Goal: Task Accomplishment & Management: Manage account settings

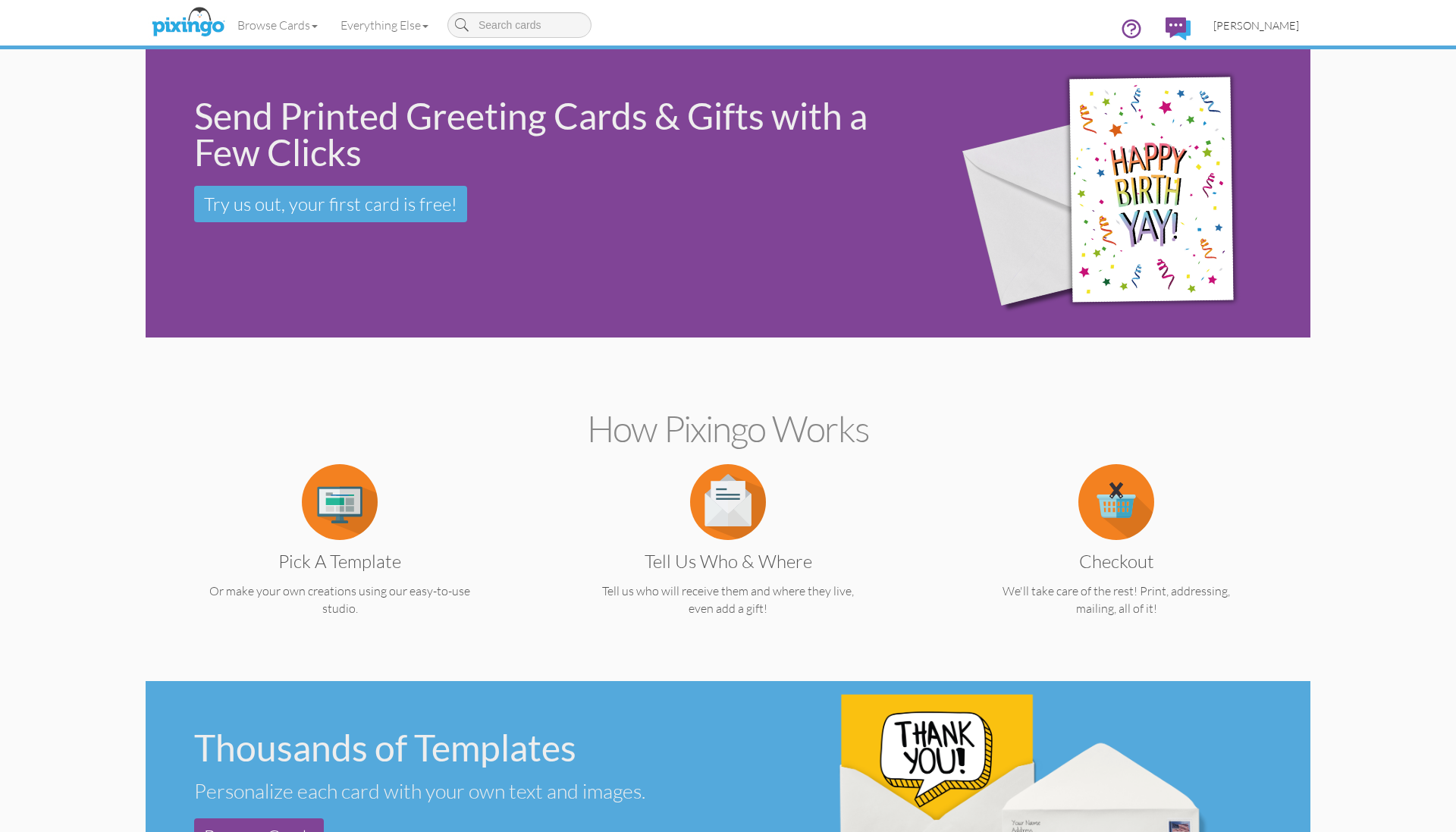
click at [1262, 26] on span "[PERSON_NAME]" at bounding box center [1257, 25] width 86 height 13
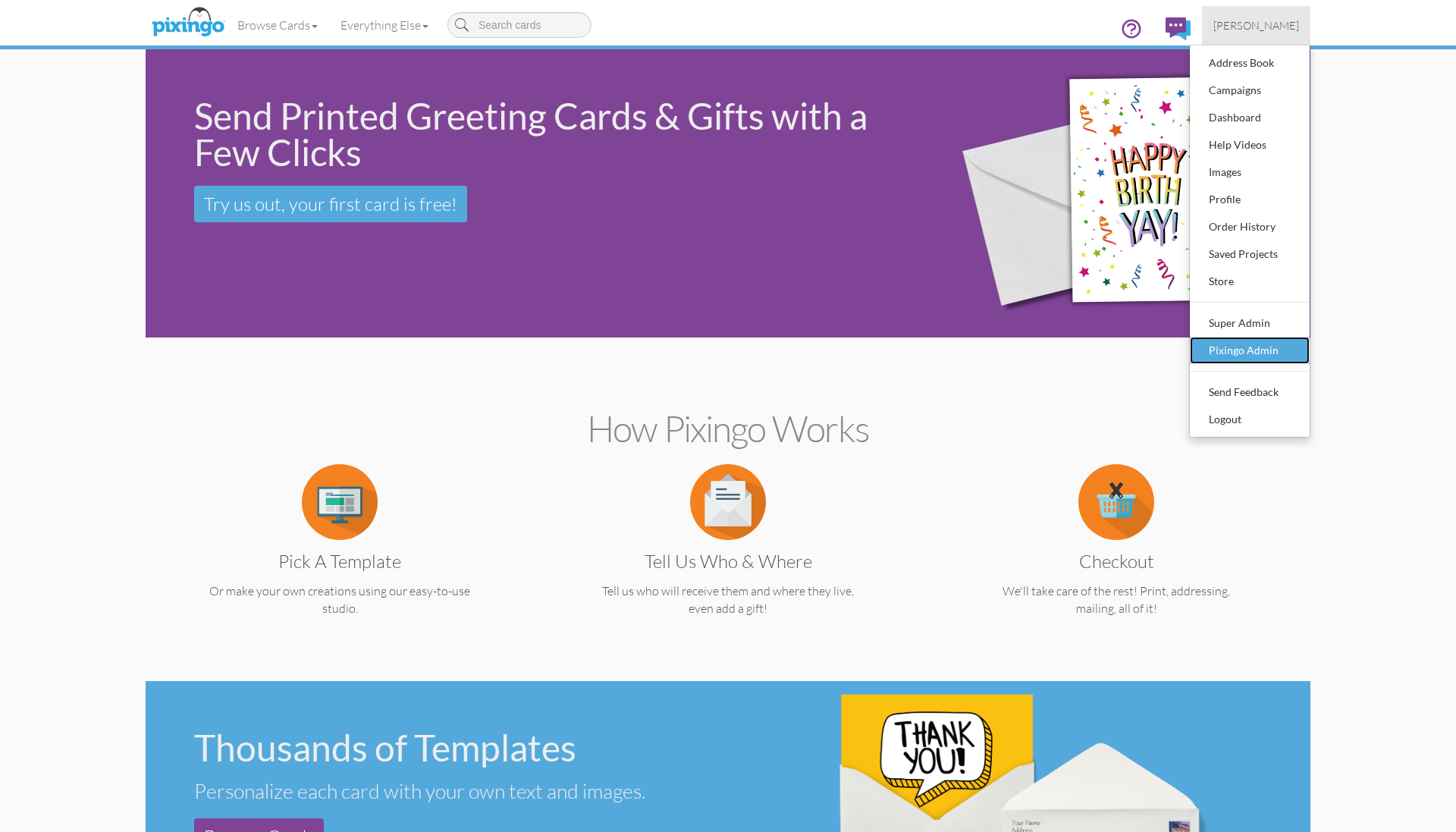
click at [1256, 341] on div "Pixingo Admin" at bounding box center [1249, 350] width 90 height 23
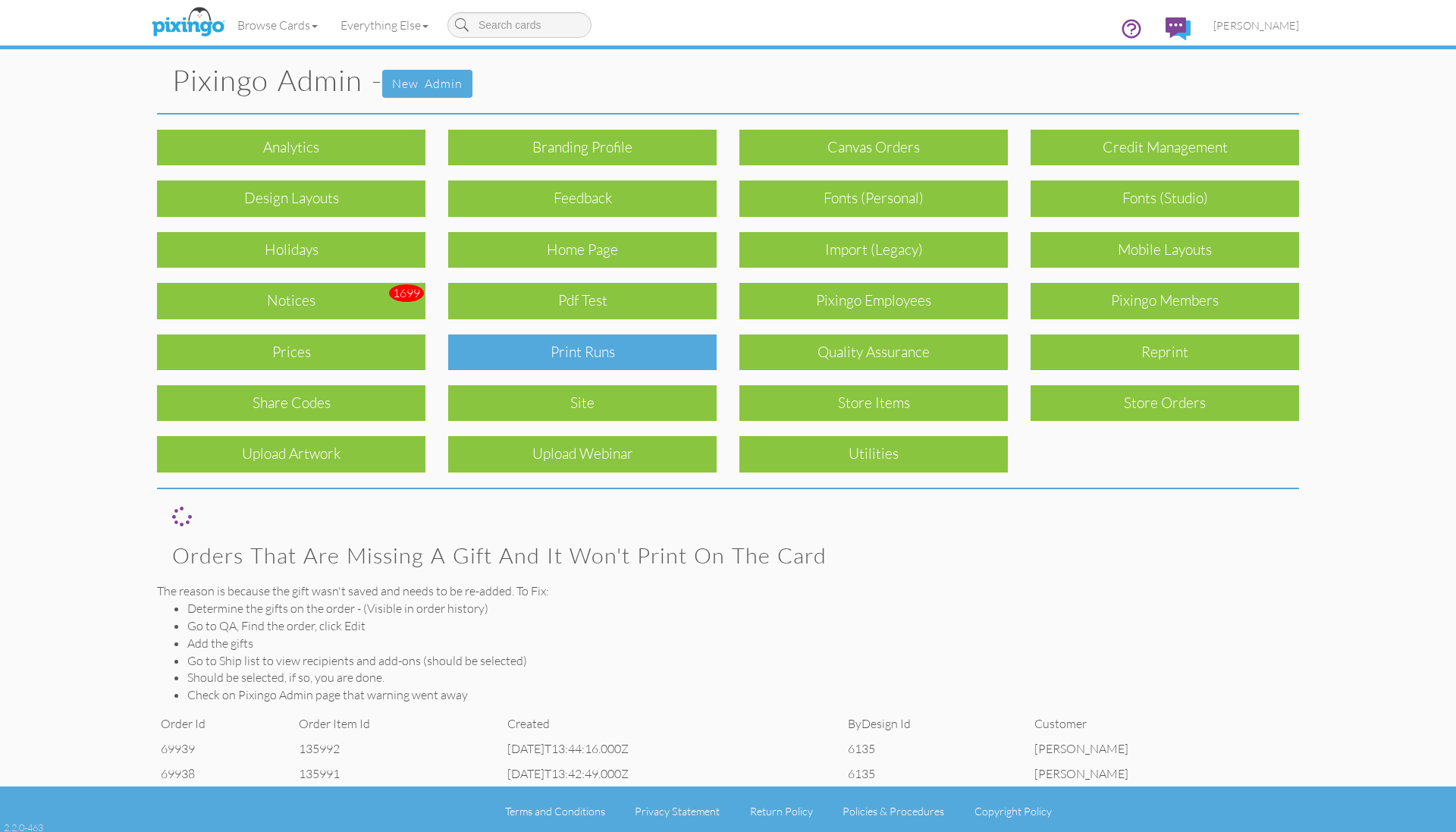
click at [636, 347] on div "Print Runs" at bounding box center [582, 352] width 268 height 35
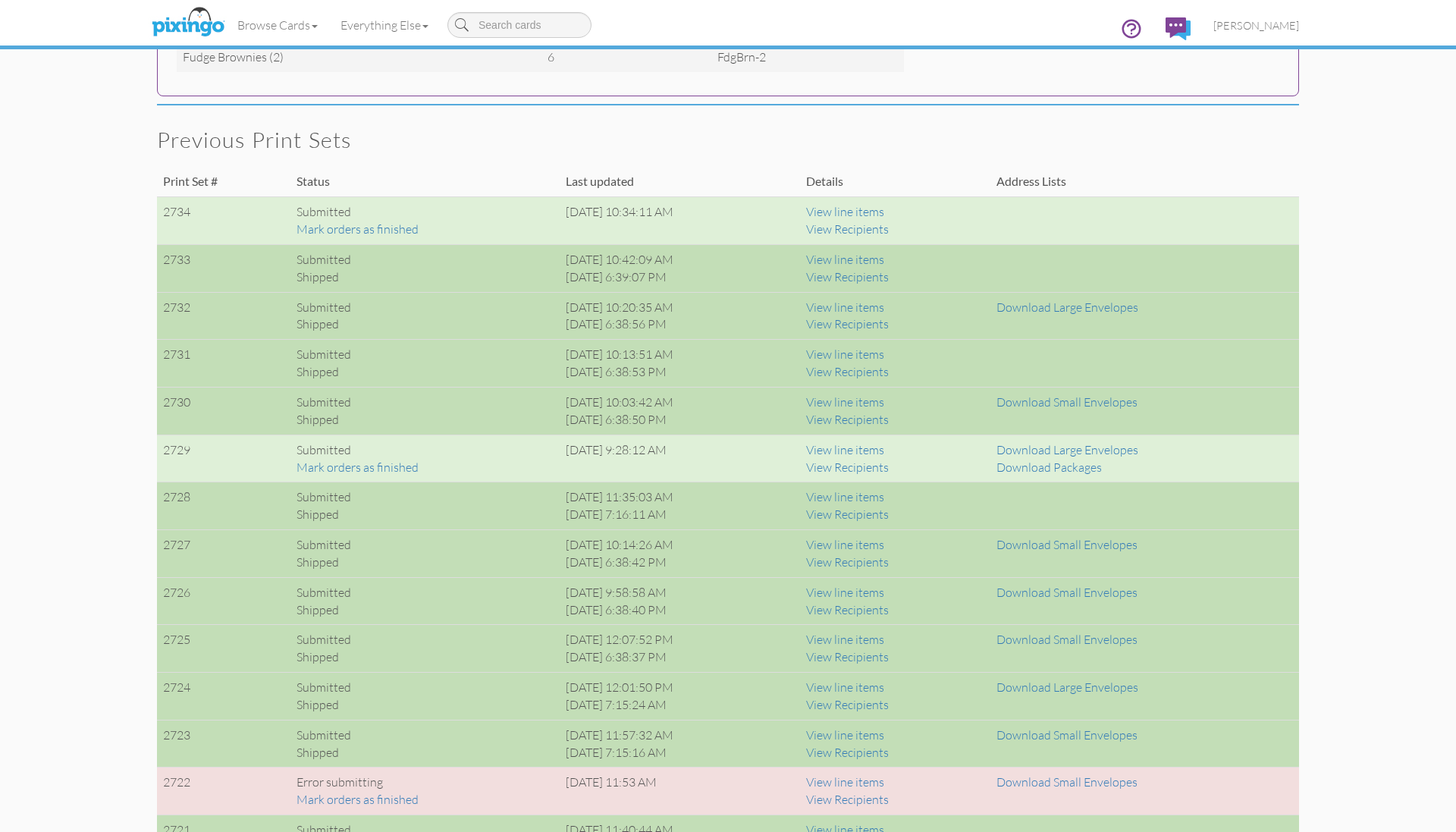
scroll to position [1019, 0]
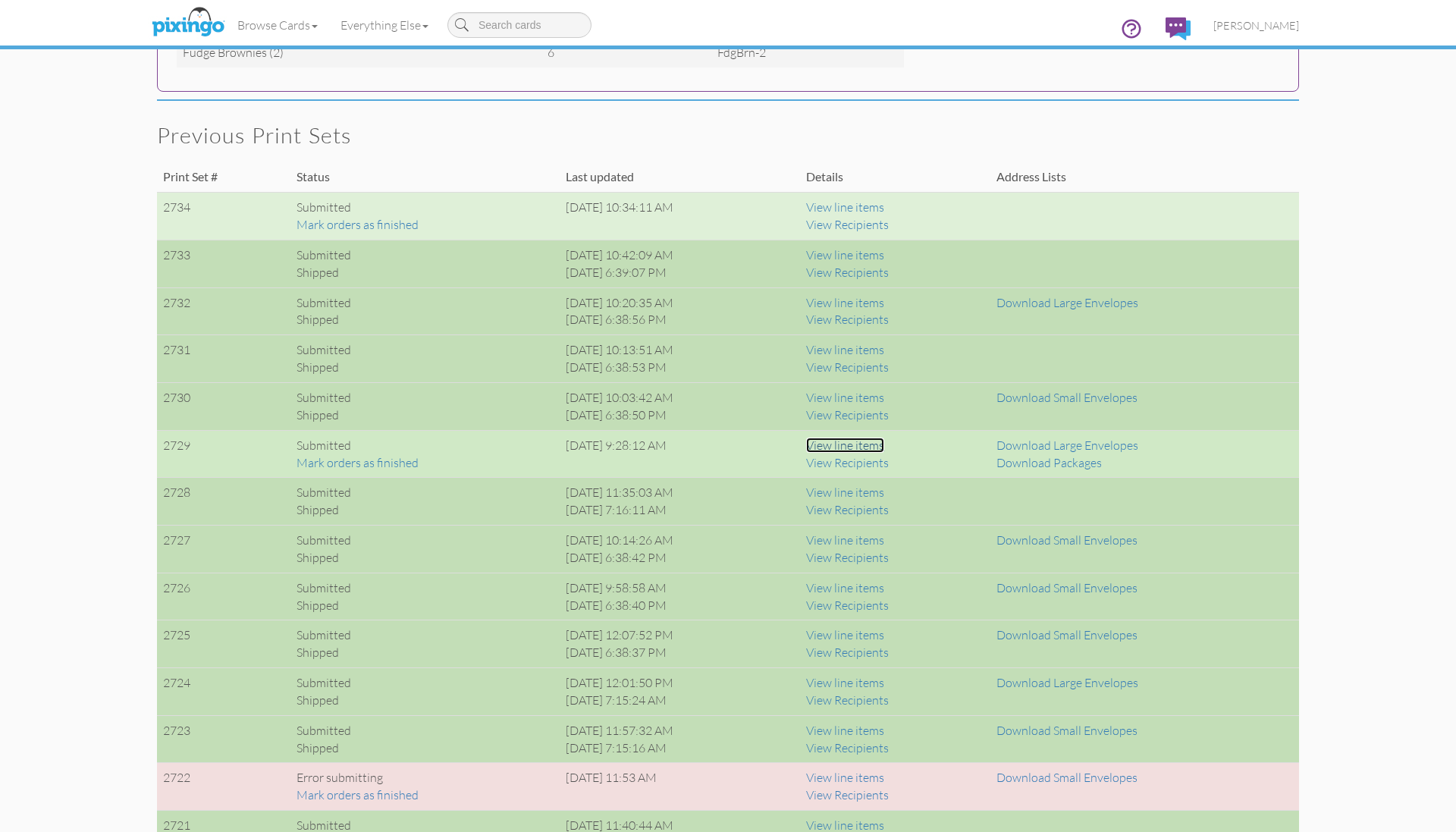
click at [884, 443] on link "View line items" at bounding box center [845, 445] width 78 height 15
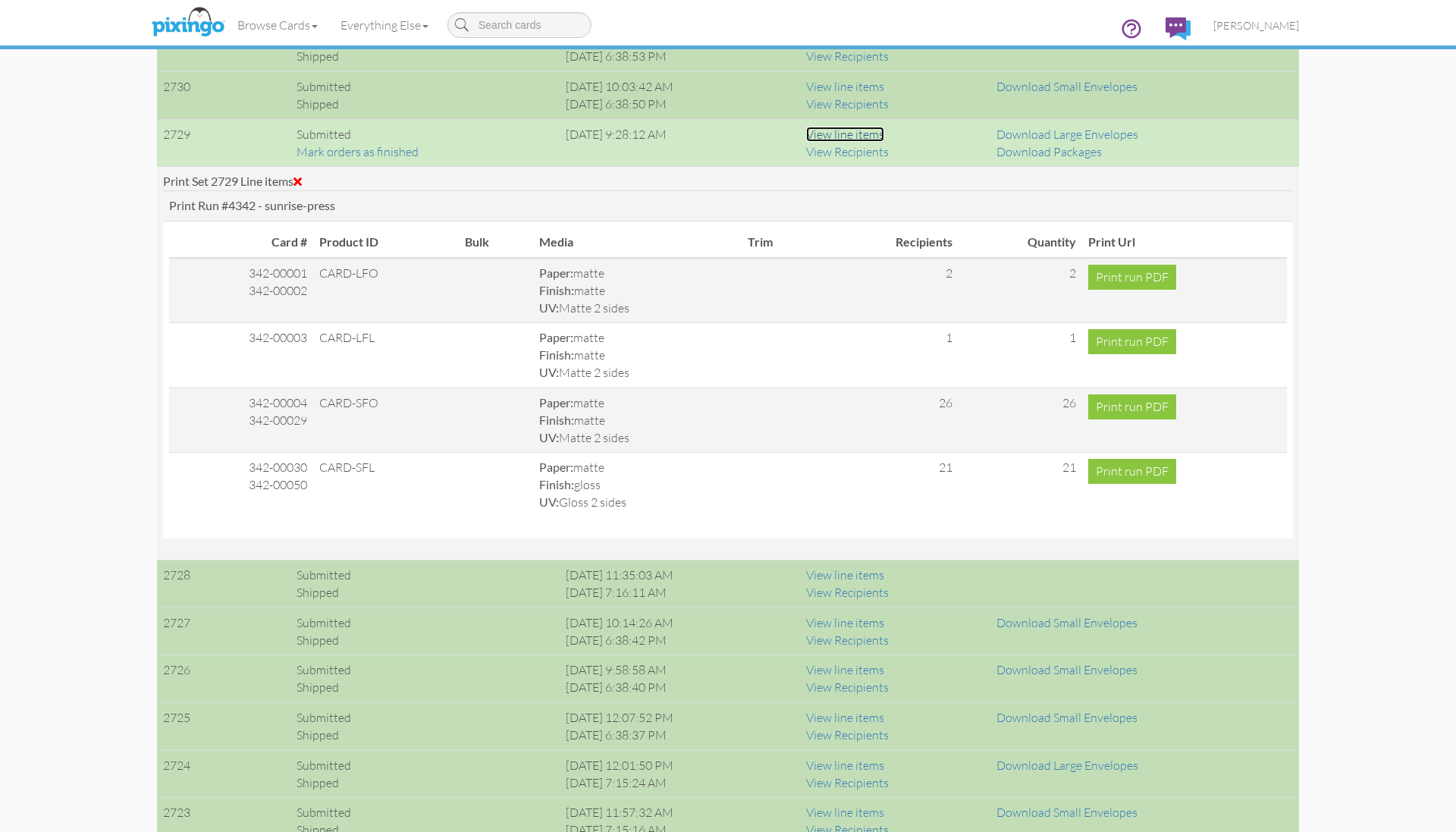
scroll to position [1330, 0]
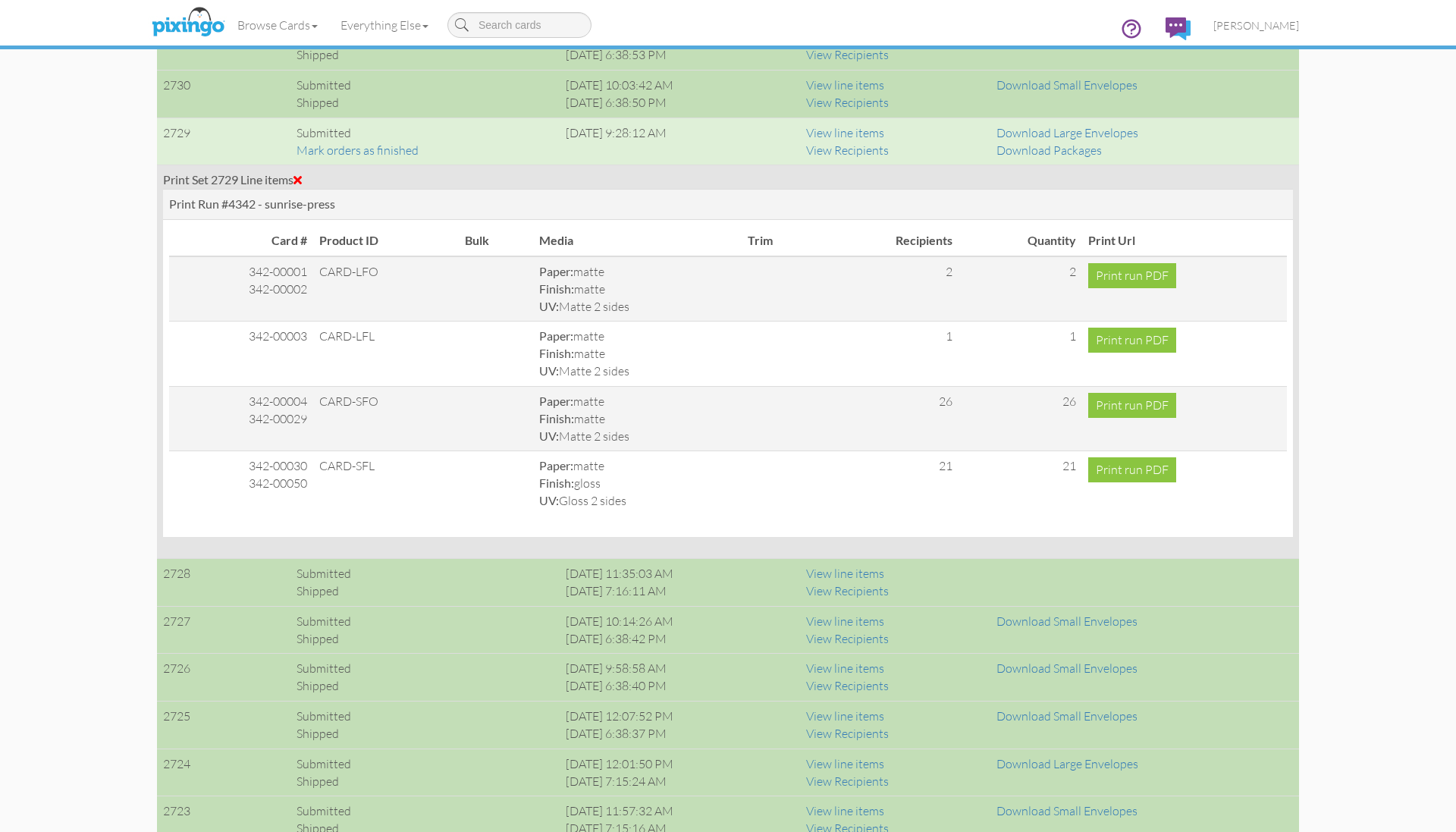
click at [302, 179] on span at bounding box center [297, 179] width 8 height 12
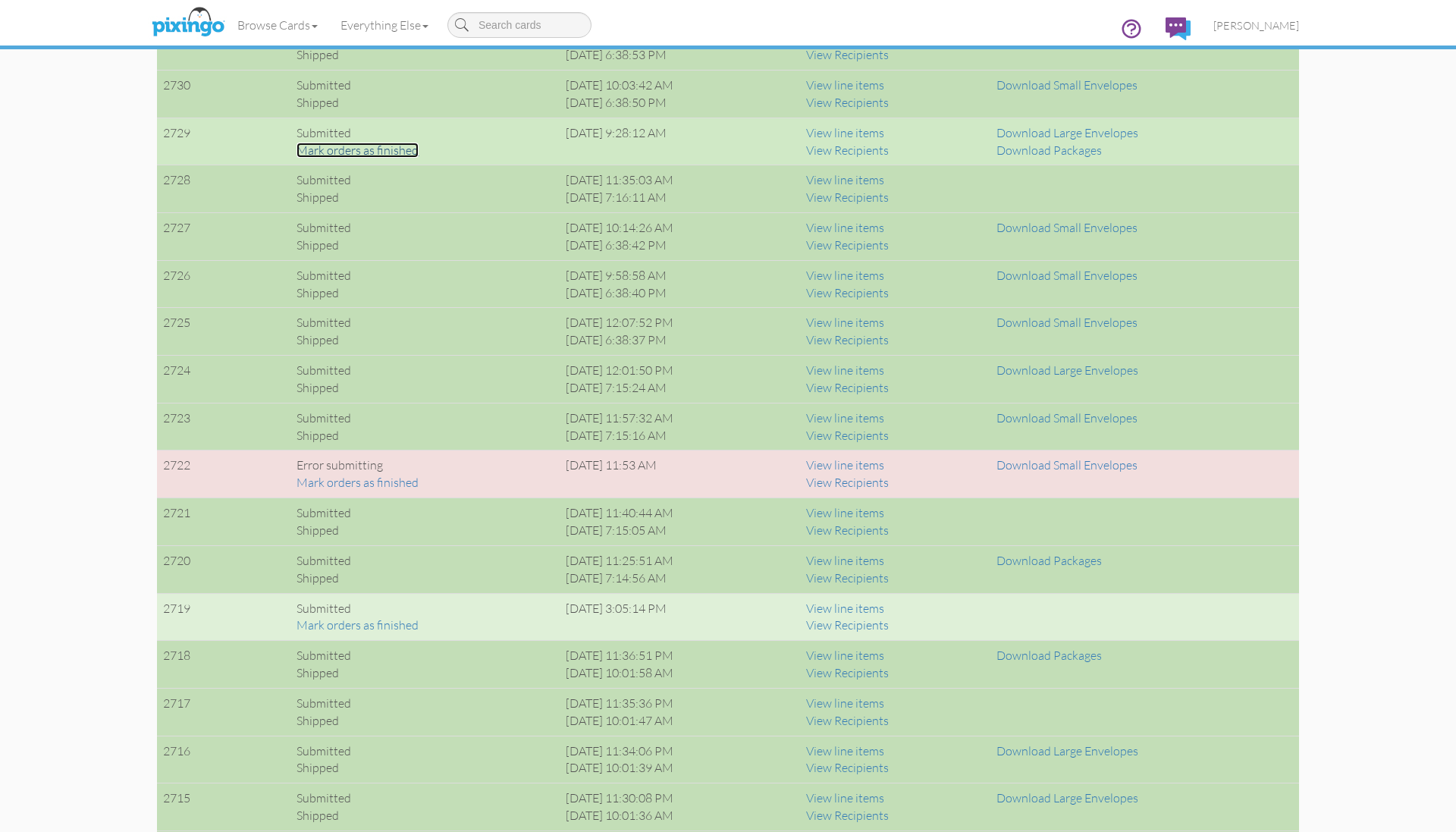
click at [346, 150] on link "Mark orders as finished" at bounding box center [357, 150] width 122 height 15
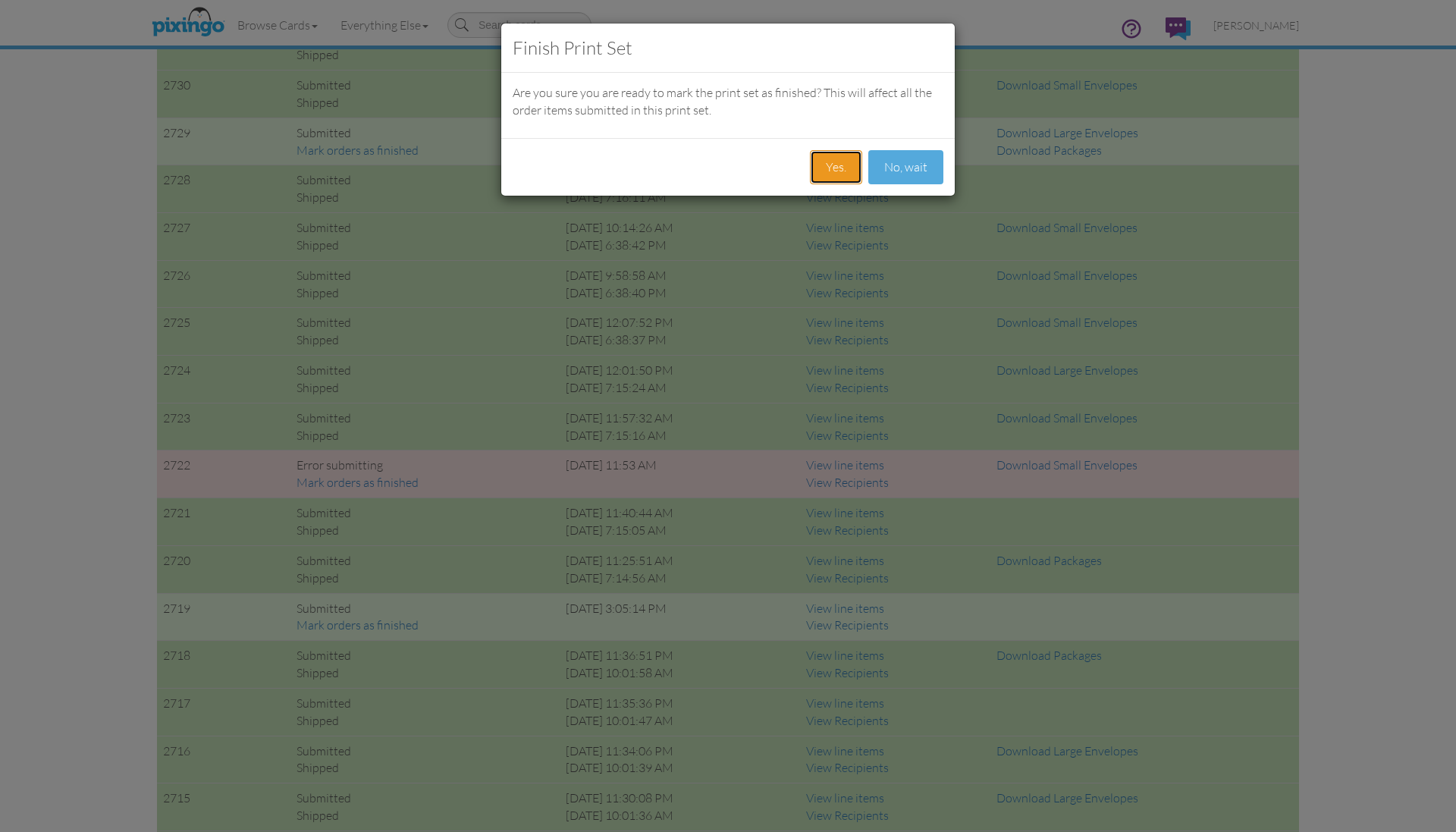
click at [829, 177] on button "Yes." at bounding box center [836, 168] width 53 height 34
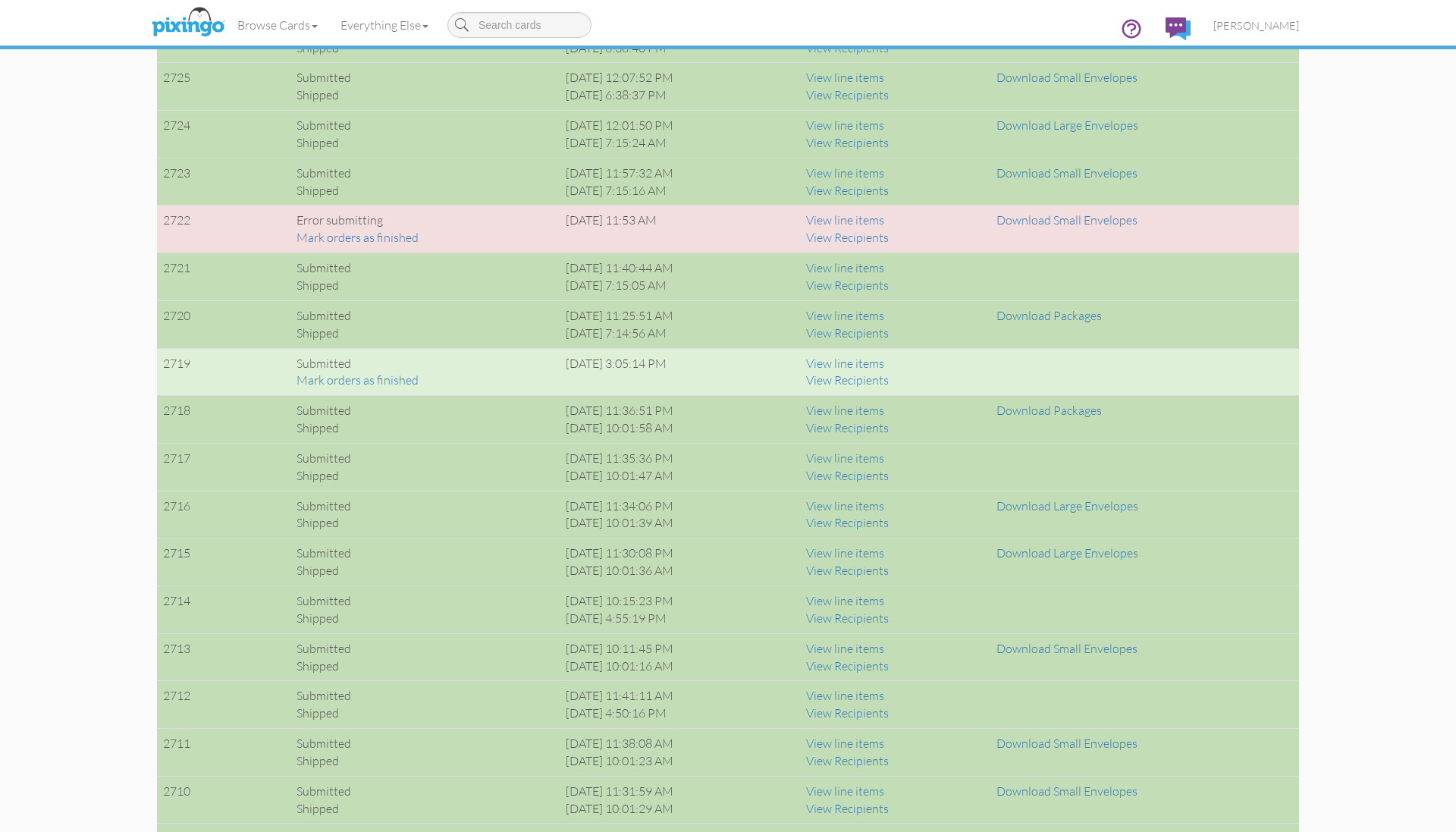
scroll to position [1578, 0]
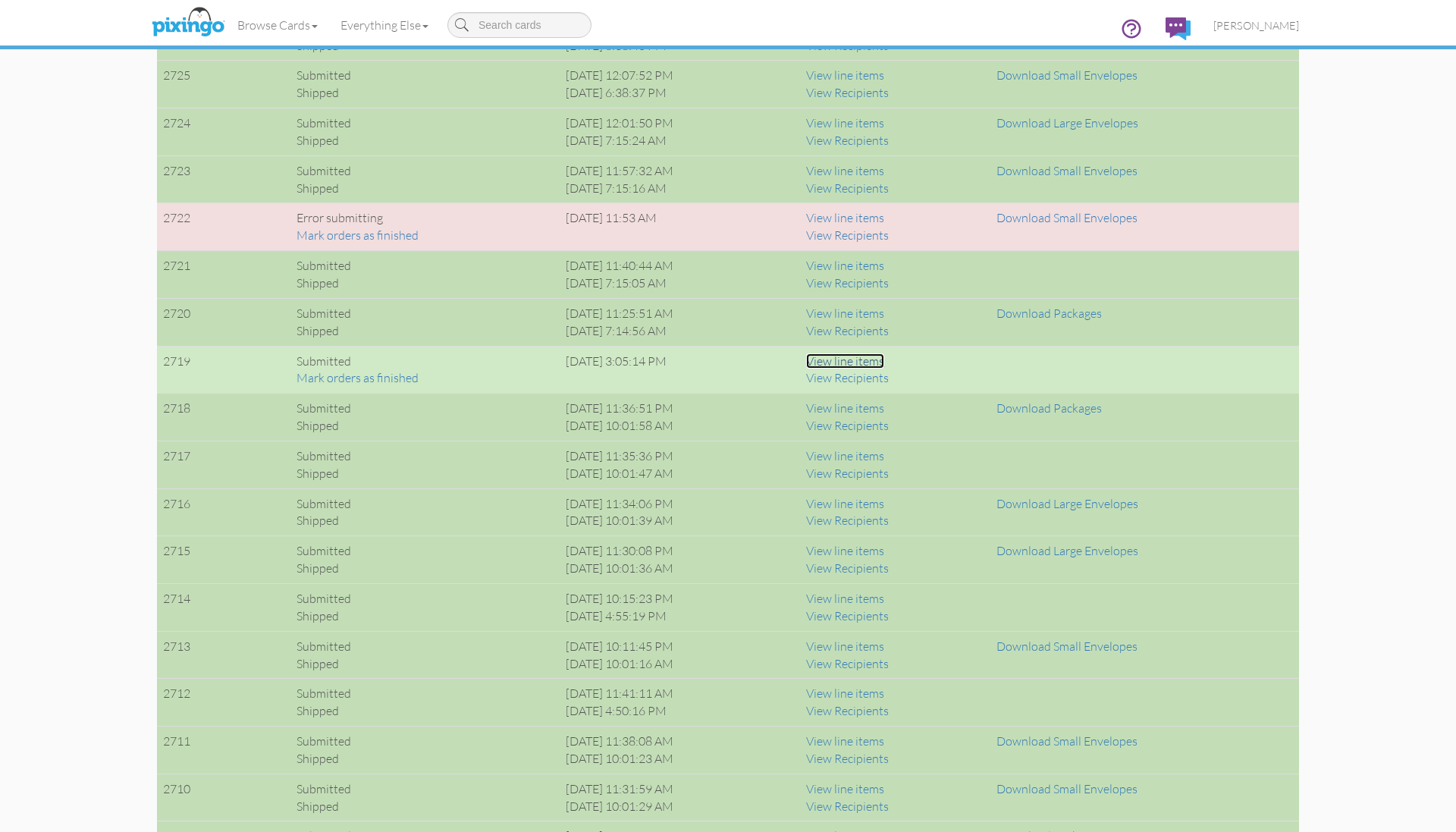
click at [877, 356] on link "View line items" at bounding box center [845, 361] width 78 height 15
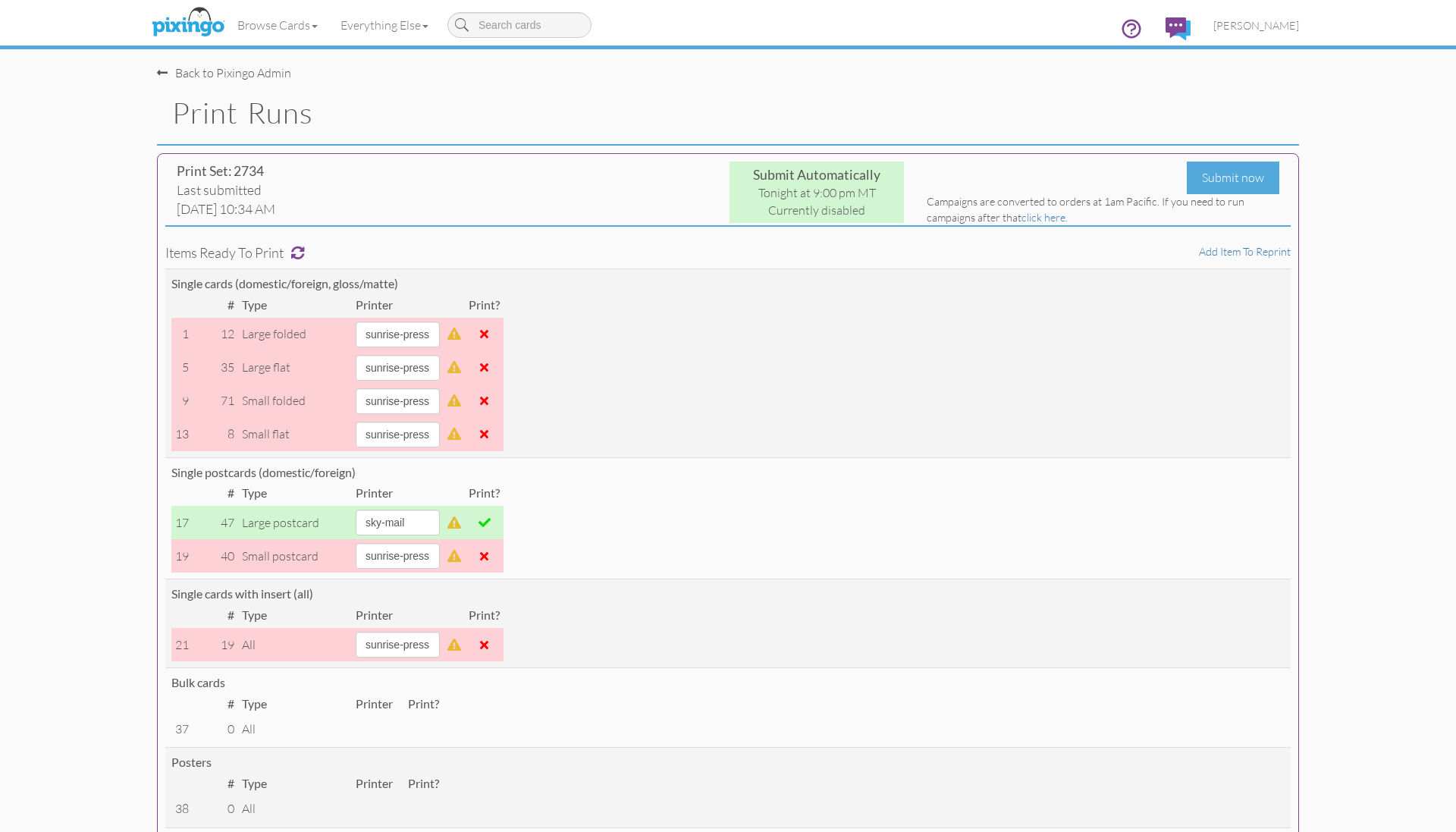
click at [490, 524] on span at bounding box center [484, 522] width 12 height 12
click at [440, 519] on select "alexanders sky-mail sunrise-press" at bounding box center [397, 522] width 84 height 25
select select "string:sunrise-press"
click at [355, 509] on select "alexanders sky-mail sunrise-press" at bounding box center [397, 522] width 84 height 25
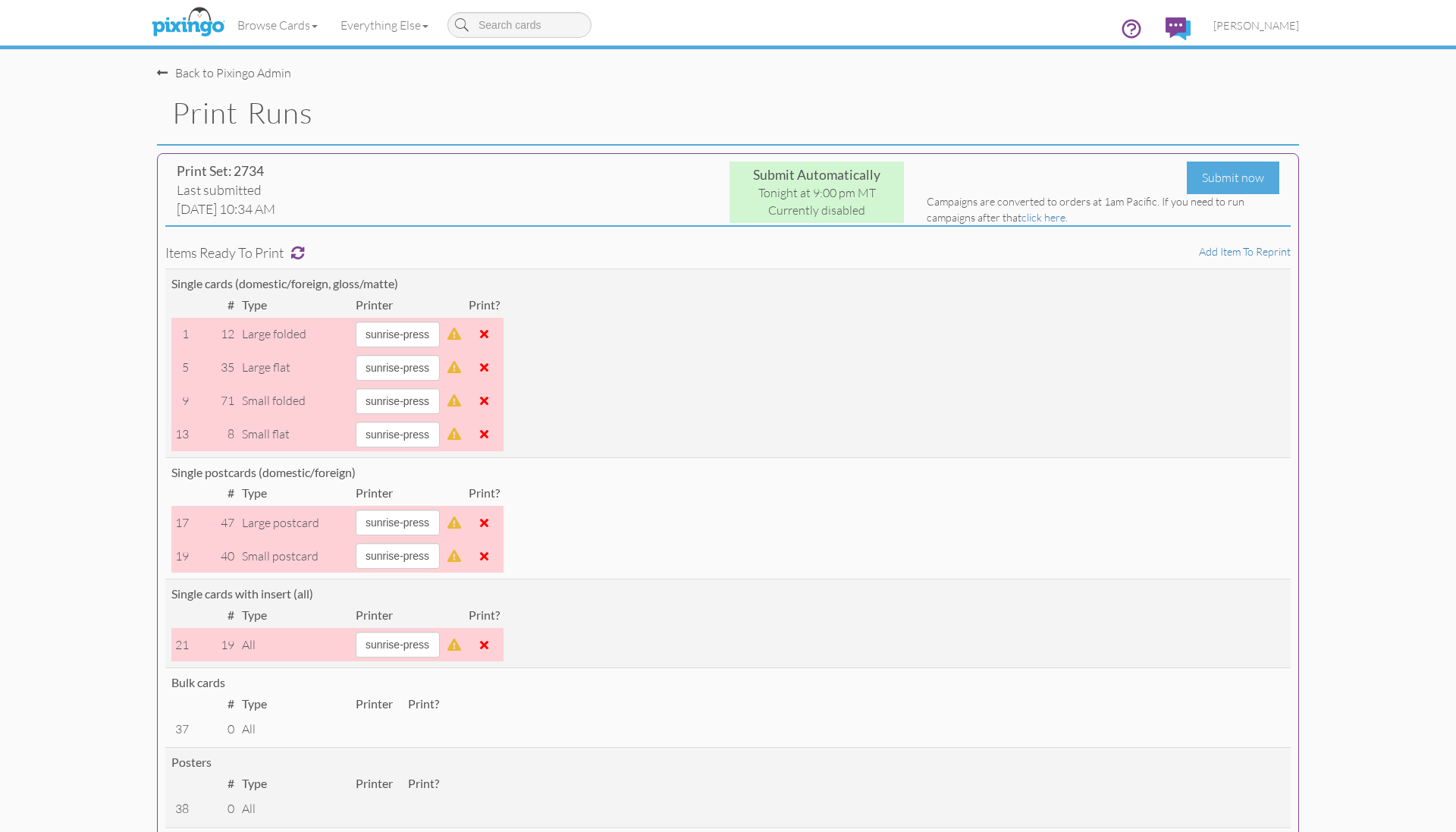
click at [669, 559] on td "Single postcards (domestic/foreign) # Type Printer Print? 17 47 large postcard …" at bounding box center [727, 518] width 1125 height 122
